Goal: Navigation & Orientation: Find specific page/section

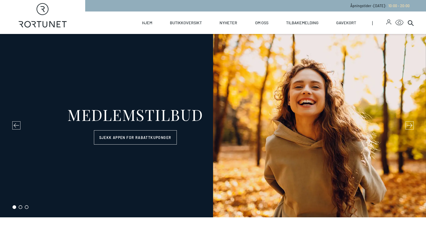
select select "NO"
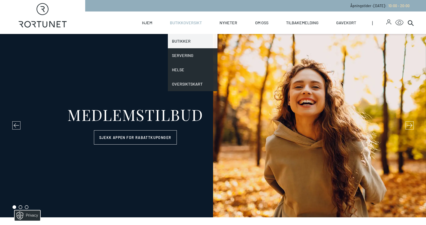
click at [181, 40] on link "Butikker" at bounding box center [193, 41] width 50 height 14
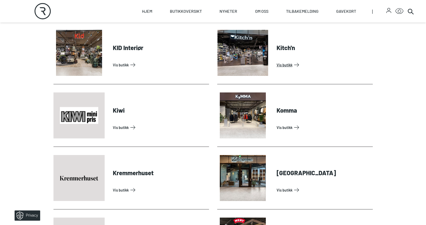
scroll to position [767, 0]
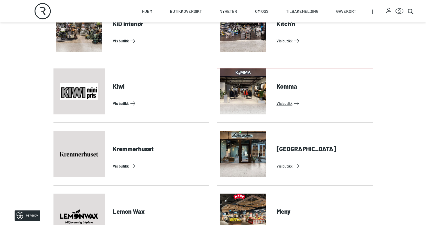
click at [276, 99] on link "Vis butikk" at bounding box center [323, 103] width 94 height 8
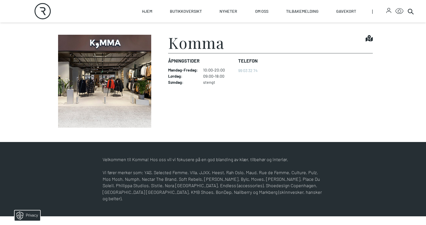
scroll to position [153, 0]
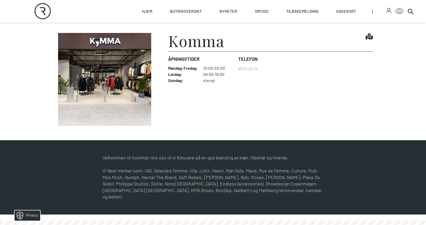
click at [196, 172] on p "Vi fører merker som: YAS, Selected Femme, VIla, JJXX, Heest, Rah Oslo, Maud, Ru…" at bounding box center [213, 184] width 221 height 33
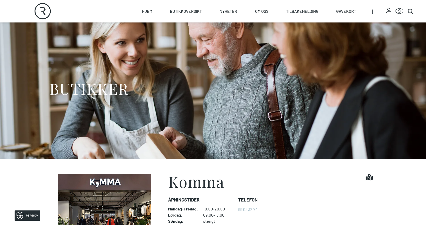
scroll to position [0, 0]
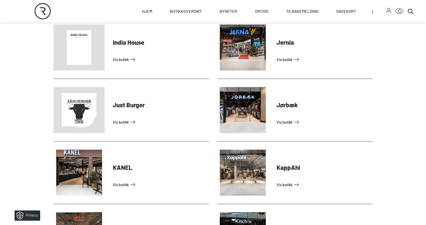
scroll to position [563, 0]
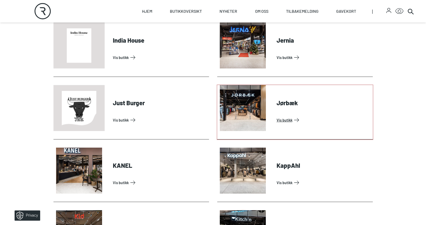
click at [276, 116] on link "Vis butikk" at bounding box center [323, 120] width 94 height 8
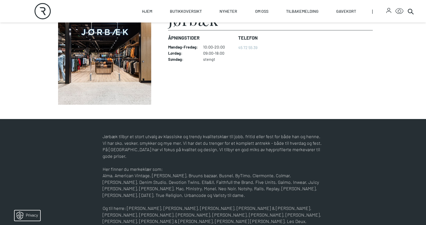
scroll to position [179, 0]
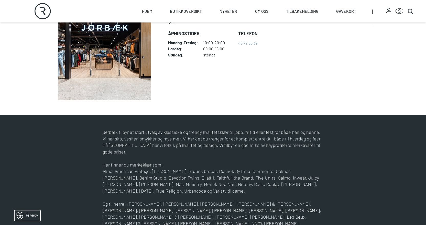
click at [161, 130] on p "Jørbæk tilbyr et stort utvalg av klassiske og trendy kvalitetsklær til jobb, fr…" at bounding box center [213, 142] width 221 height 26
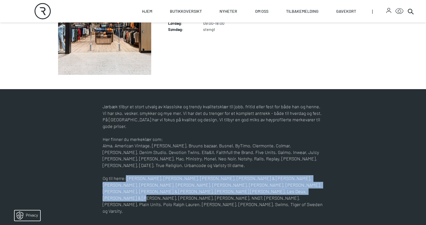
drag, startPoint x: 126, startPoint y: 171, endPoint x: 228, endPoint y: 183, distance: 102.7
click at [228, 183] on p "Og til herre: [PERSON_NAME], [PERSON_NAME], [PERSON_NAME], [PERSON_NAME] & [PER…" at bounding box center [213, 194] width 221 height 39
click at [199, 175] on p "Og til herre: [PERSON_NAME], [PERSON_NAME], [PERSON_NAME], [PERSON_NAME] & [PER…" at bounding box center [213, 194] width 221 height 39
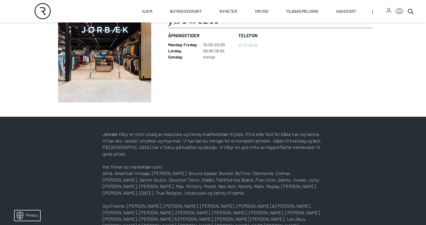
scroll to position [153, 0]
